Goal: Information Seeking & Learning: Learn about a topic

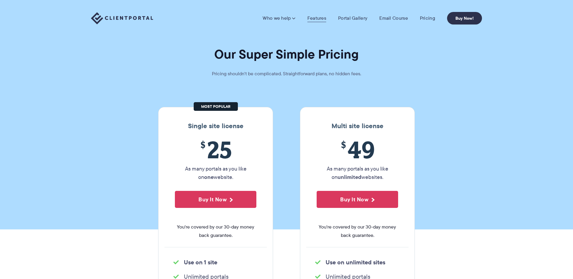
click at [322, 18] on link "Features" at bounding box center [316, 18] width 19 height 6
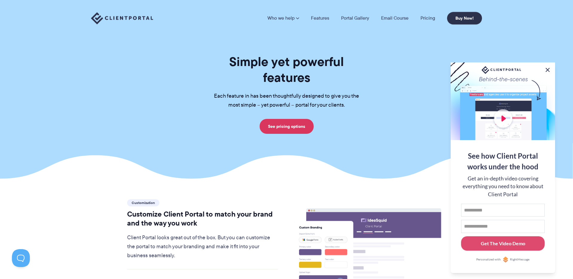
click at [549, 67] on button at bounding box center [547, 69] width 7 height 7
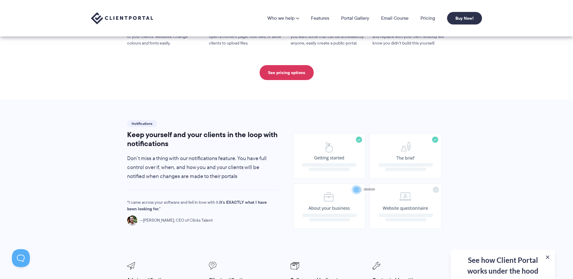
scroll to position [139, 0]
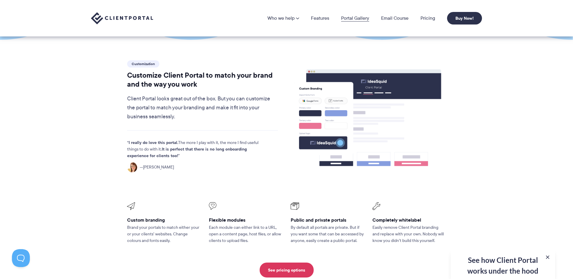
click at [356, 19] on link "Portal Gallery" at bounding box center [355, 18] width 28 height 5
